Goal: Contribute content: Add original content to the website for others to see

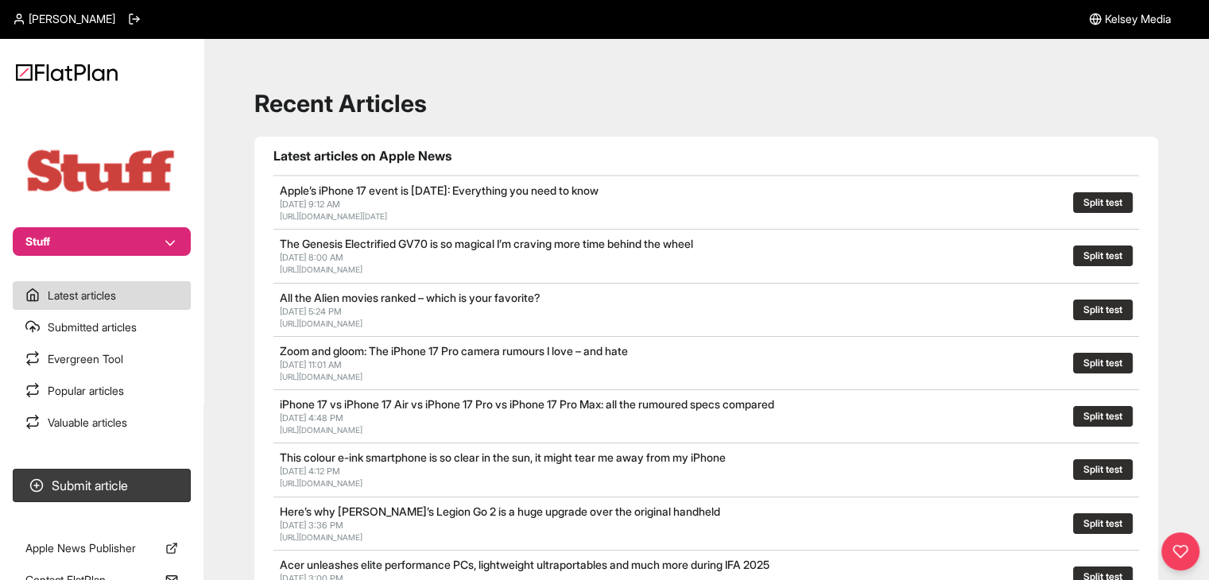
click at [151, 234] on button "Stuff" at bounding box center [102, 241] width 178 height 29
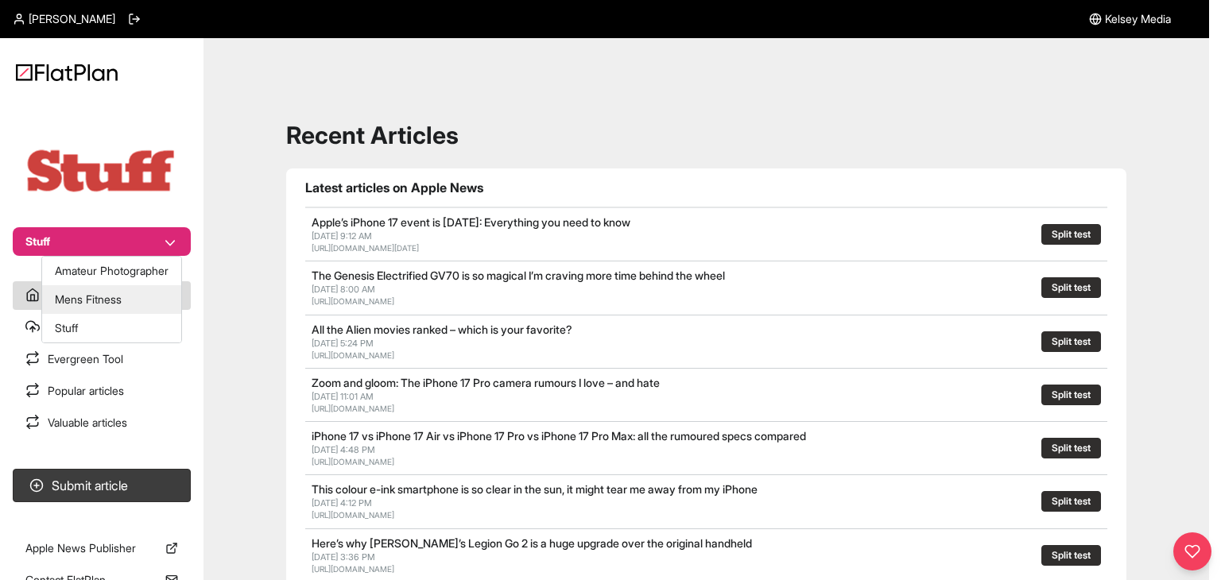
click at [126, 295] on button "Mens Fitness" at bounding box center [111, 299] width 139 height 29
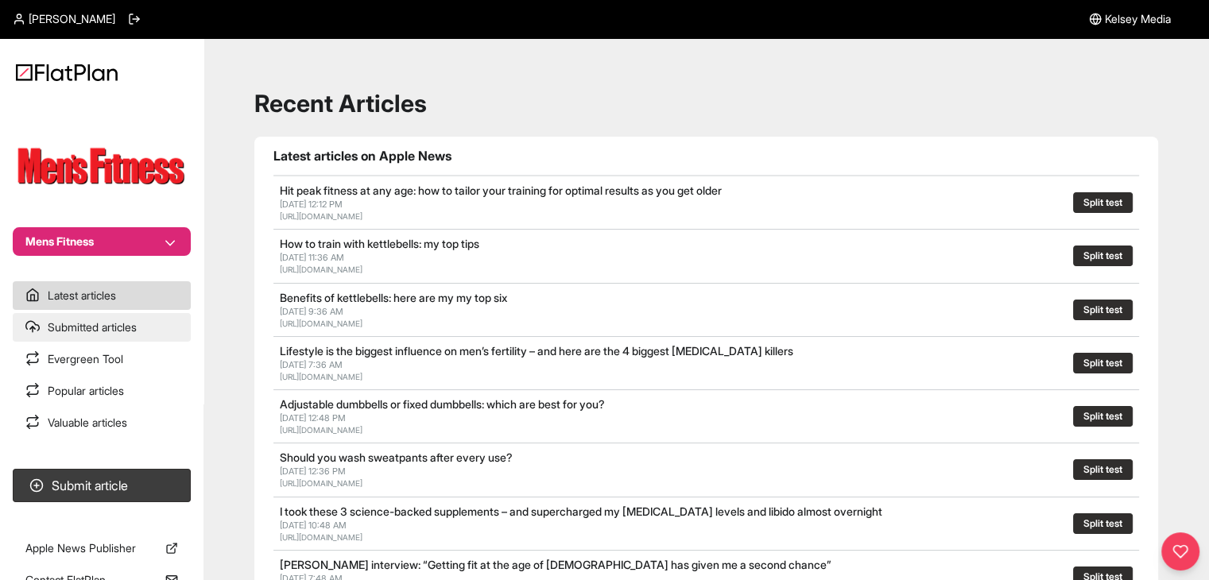
click at [114, 334] on link "Submitted articles" at bounding box center [102, 327] width 178 height 29
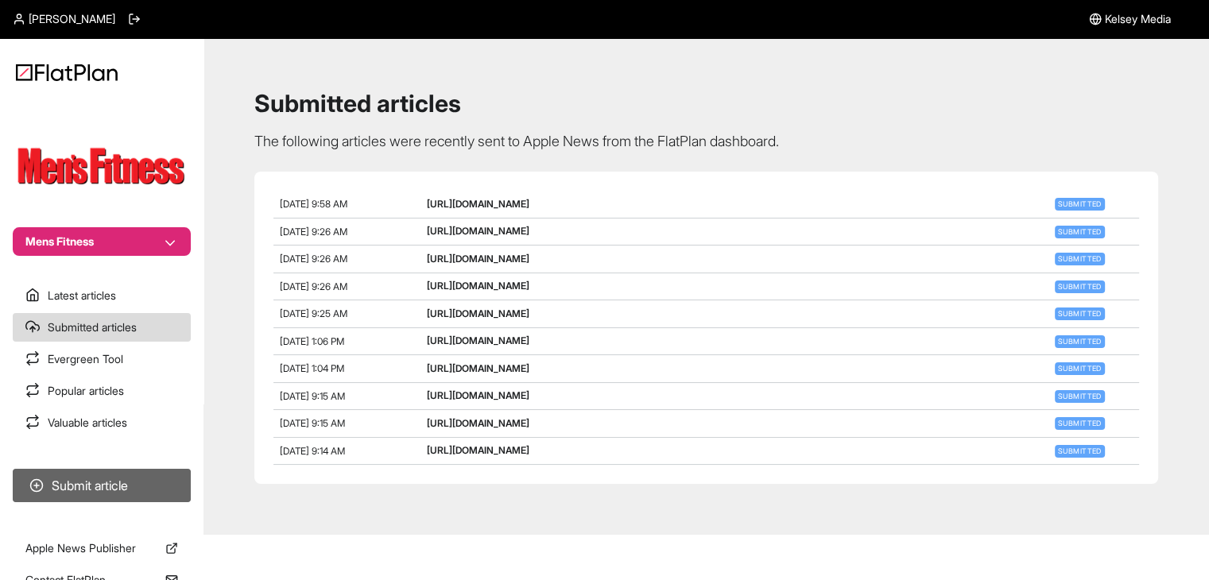
click at [146, 474] on button "Submit article" at bounding box center [102, 485] width 178 height 33
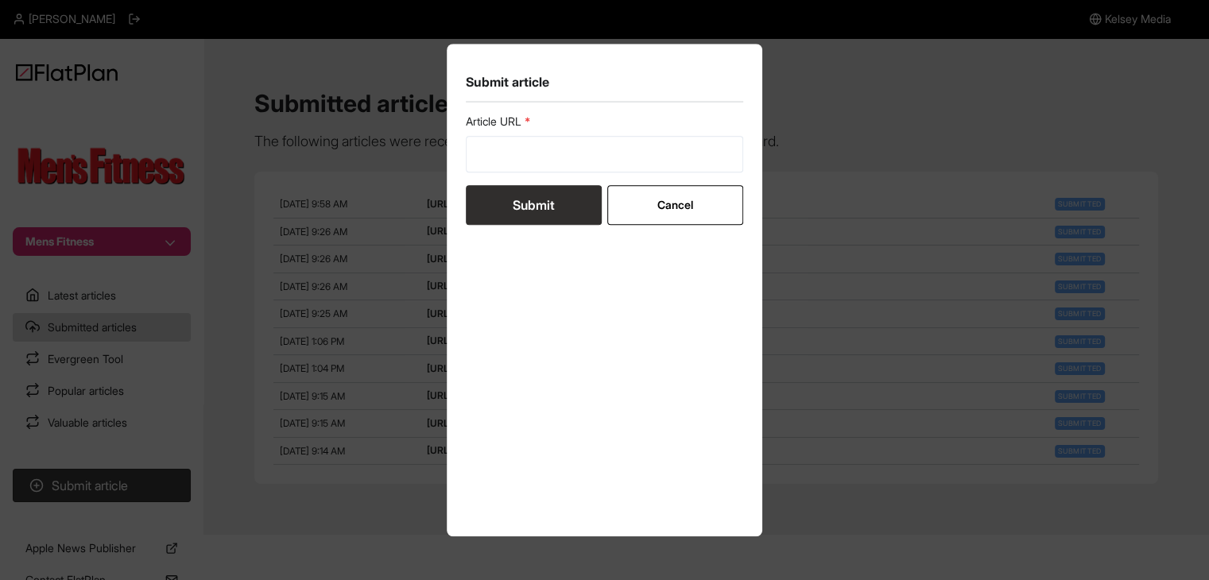
click at [601, 130] on div "Article URL" at bounding box center [605, 143] width 278 height 59
click at [581, 161] on input "url" at bounding box center [605, 154] width 278 height 37
paste input "https://mensfitness.co.uk/review/best-sweatpants/"
type input "https://mensfitness.co.uk/review/best-sweatpants/"
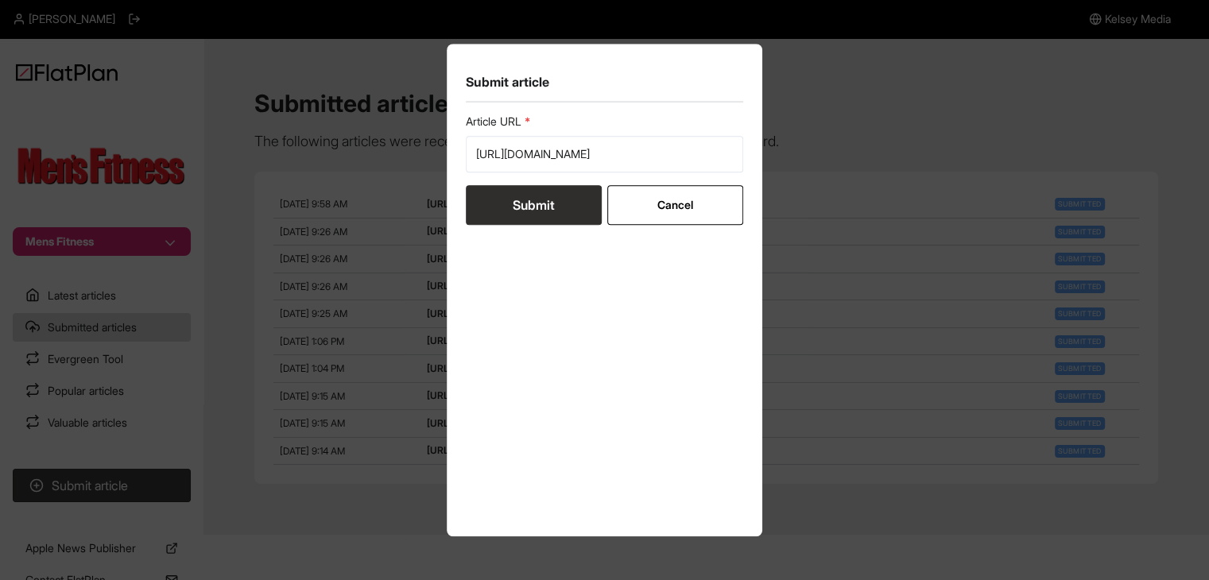
click at [544, 217] on button "Submit" at bounding box center [534, 205] width 136 height 40
